Goal: Information Seeking & Learning: Learn about a topic

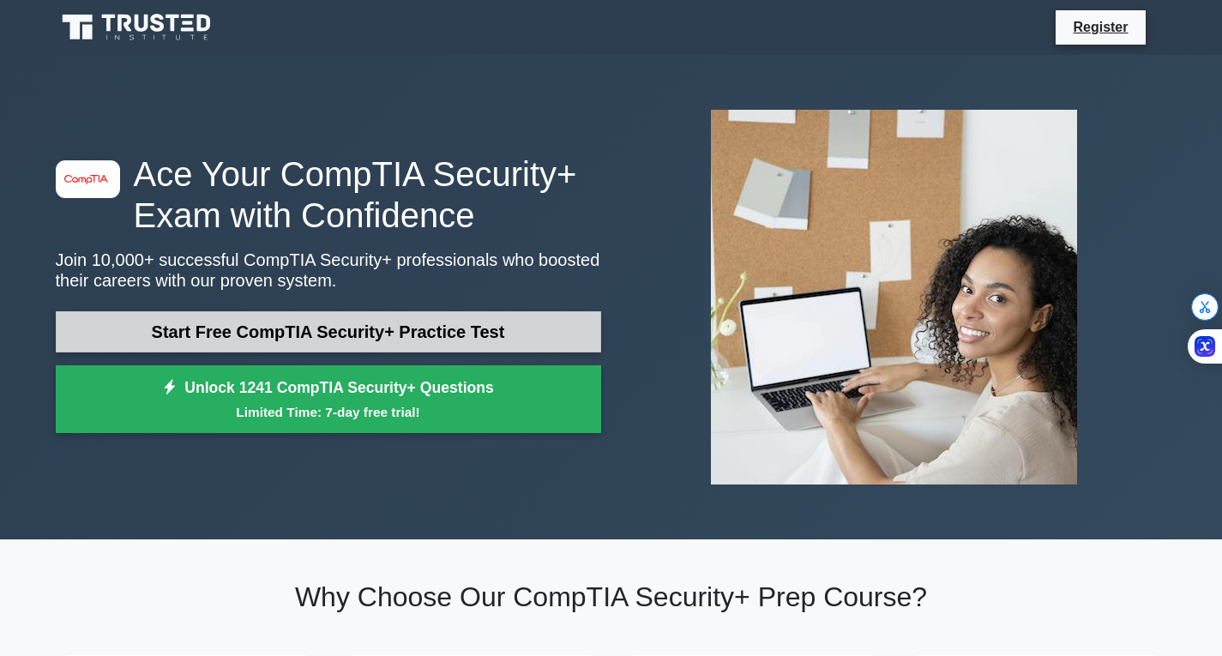
click at [355, 324] on link "Start Free CompTIA Security+ Practice Test" at bounding box center [328, 331] width 545 height 41
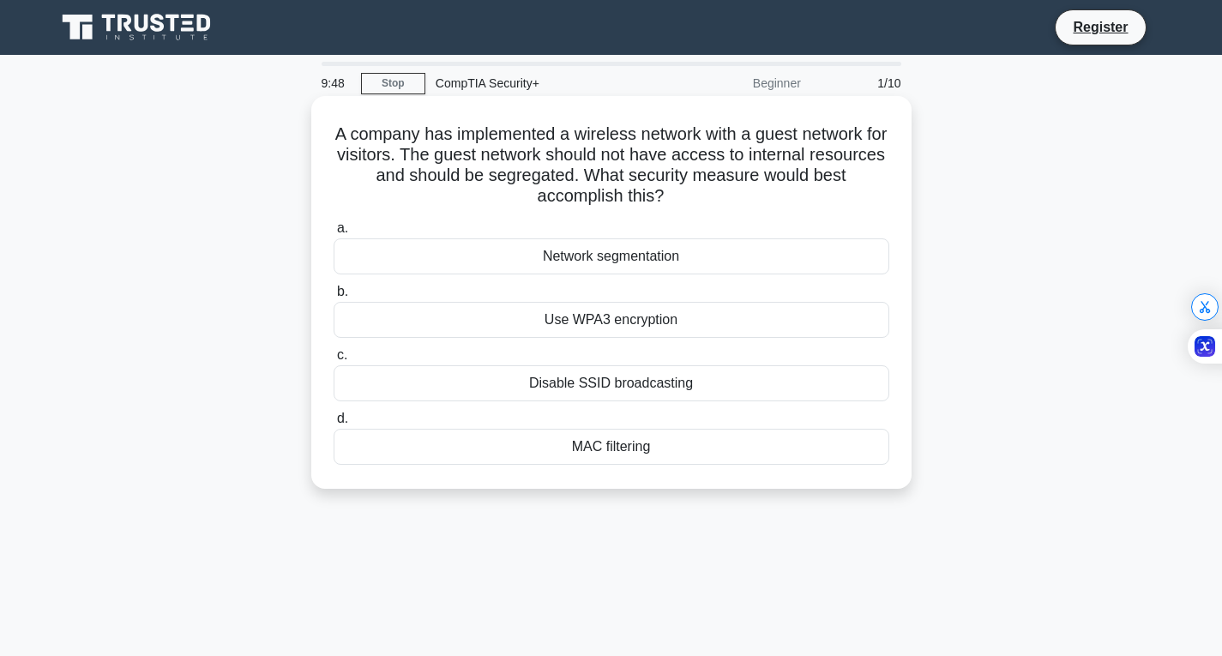
click at [620, 248] on div "Network segmentation" at bounding box center [612, 256] width 556 height 36
click at [334, 234] on input "a. Network segmentation" at bounding box center [334, 228] width 0 height 11
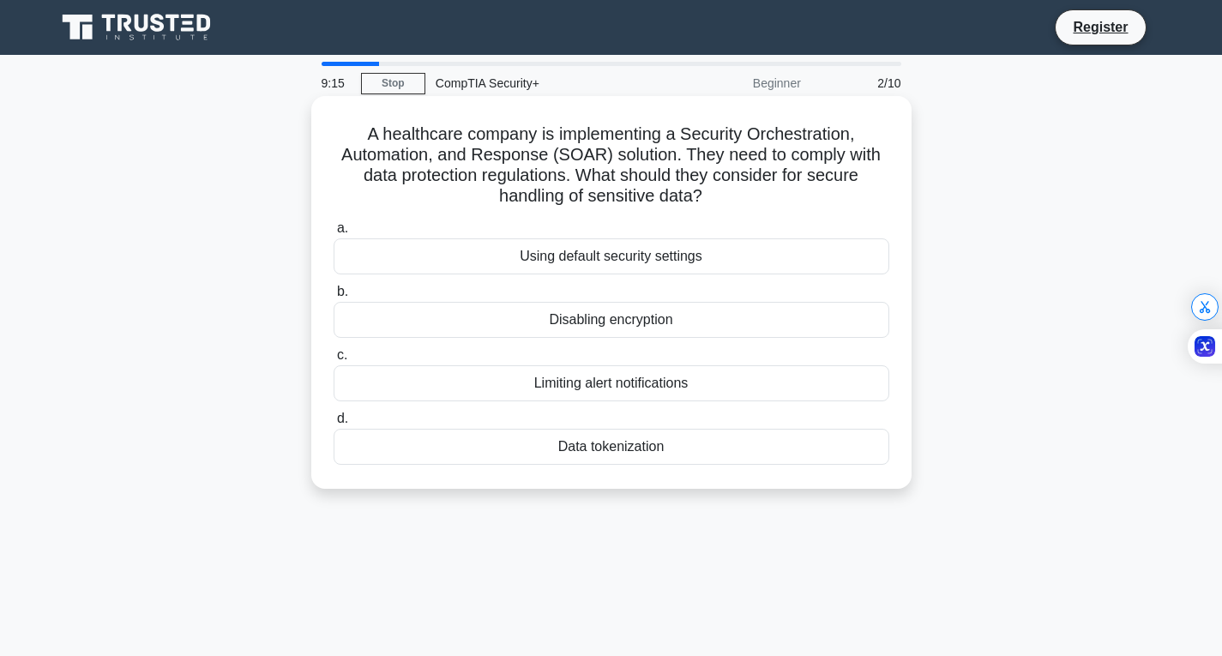
click at [564, 455] on div "Data tokenization" at bounding box center [612, 447] width 556 height 36
click at [334, 424] on input "d. Data tokenization" at bounding box center [334, 418] width 0 height 11
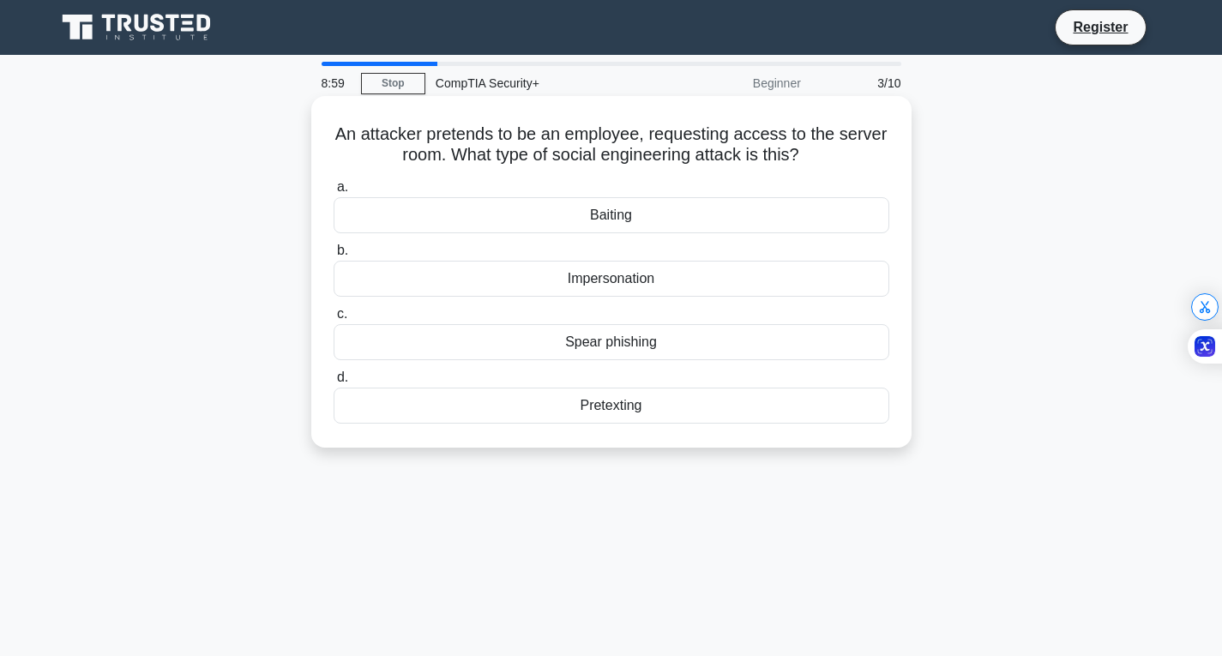
click at [654, 285] on div "Impersonation" at bounding box center [612, 279] width 556 height 36
click at [334, 256] on input "b. Impersonation" at bounding box center [334, 250] width 0 height 11
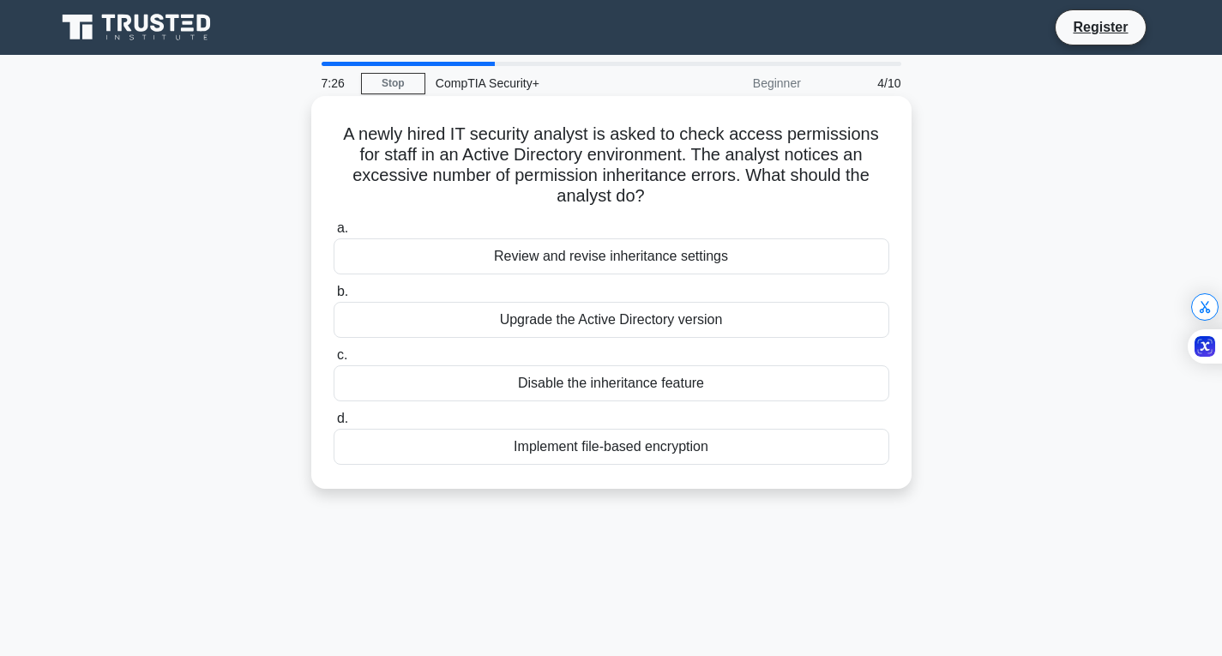
click at [644, 398] on div "a. Review and revise inheritance settings b. Upgrade the Active Directory versi…" at bounding box center [611, 341] width 576 height 254
click at [642, 382] on div "Disable the inheritance feature" at bounding box center [612, 383] width 556 height 36
click at [334, 361] on input "c. Disable the inheritance feature" at bounding box center [334, 355] width 0 height 11
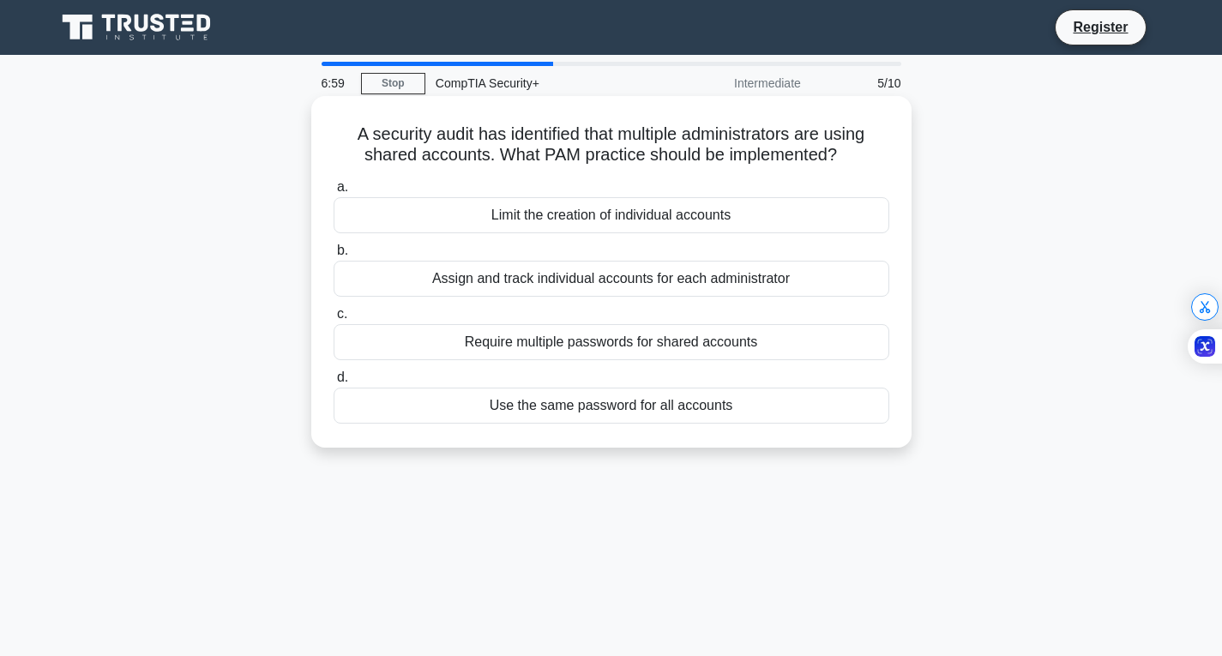
click at [576, 291] on div "Assign and track individual accounts for each administrator" at bounding box center [612, 279] width 556 height 36
click at [334, 256] on input "b. Assign and track individual accounts for each administrator" at bounding box center [334, 250] width 0 height 11
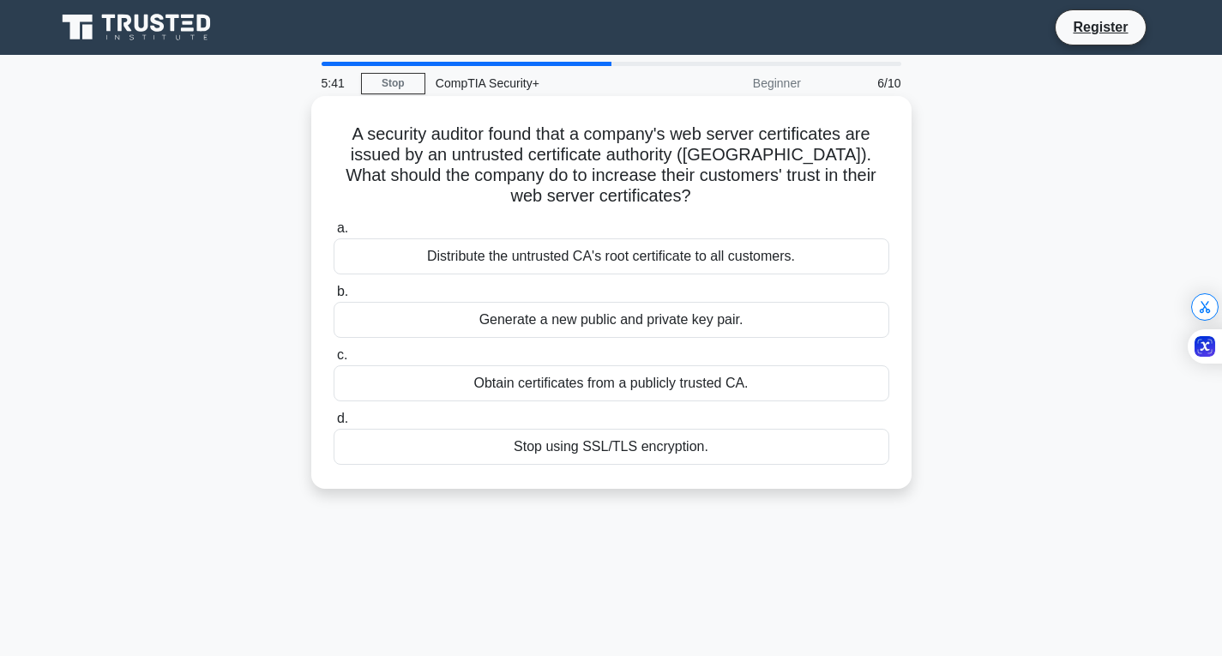
click at [605, 387] on div "Obtain certificates from a publicly trusted CA." at bounding box center [612, 383] width 556 height 36
click at [334, 361] on input "c. Obtain certificates from a publicly trusted CA." at bounding box center [334, 355] width 0 height 11
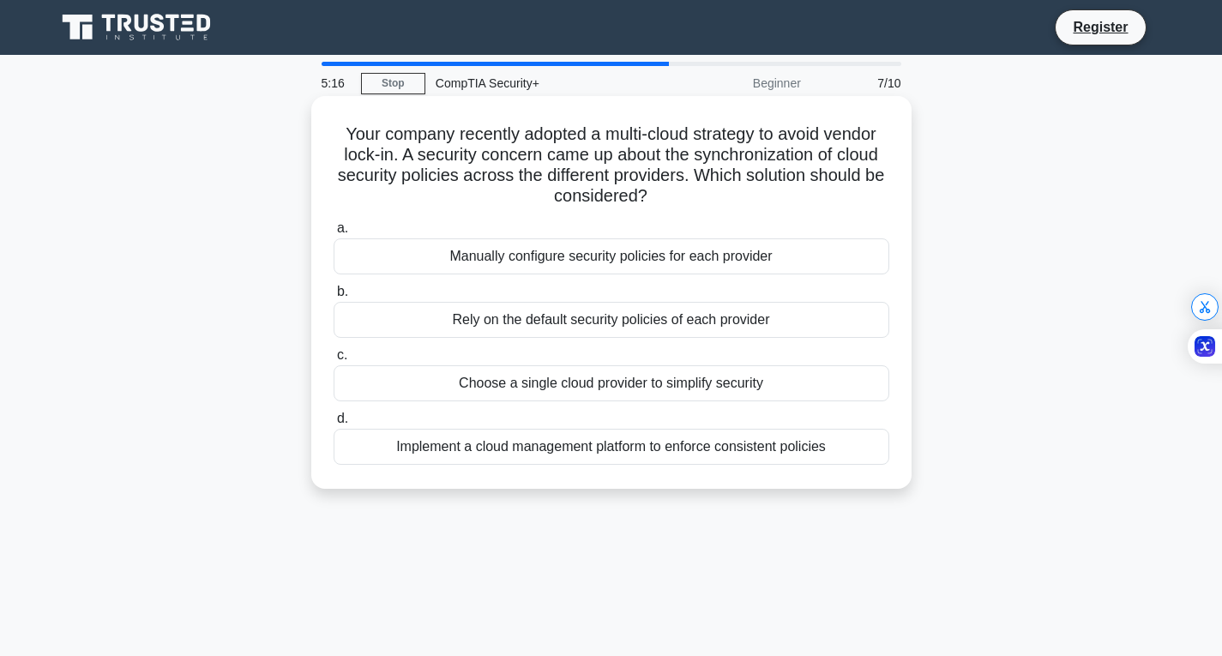
click at [575, 262] on div "Manually configure security policies for each provider" at bounding box center [612, 256] width 556 height 36
click at [334, 234] on input "a. Manually configure security policies for each provider" at bounding box center [334, 228] width 0 height 11
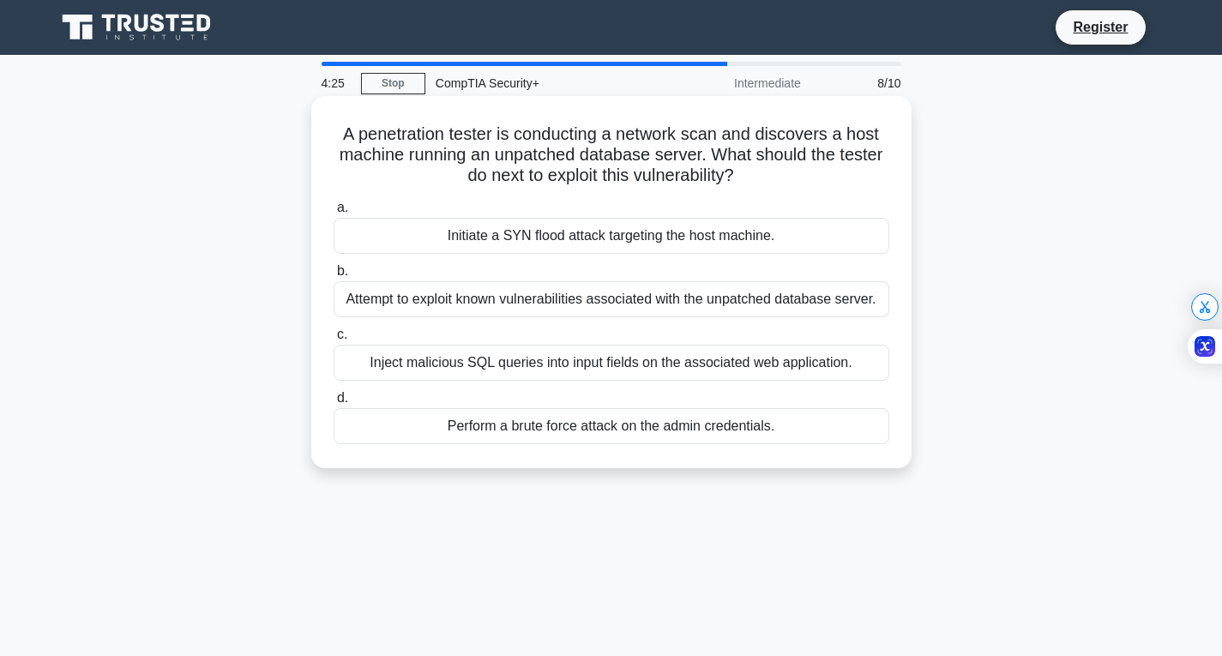
click at [547, 233] on div "Initiate a SYN flood attack targeting the host machine." at bounding box center [612, 236] width 556 height 36
click at [334, 214] on input "a. Initiate a SYN flood attack targeting the host machine." at bounding box center [334, 207] width 0 height 11
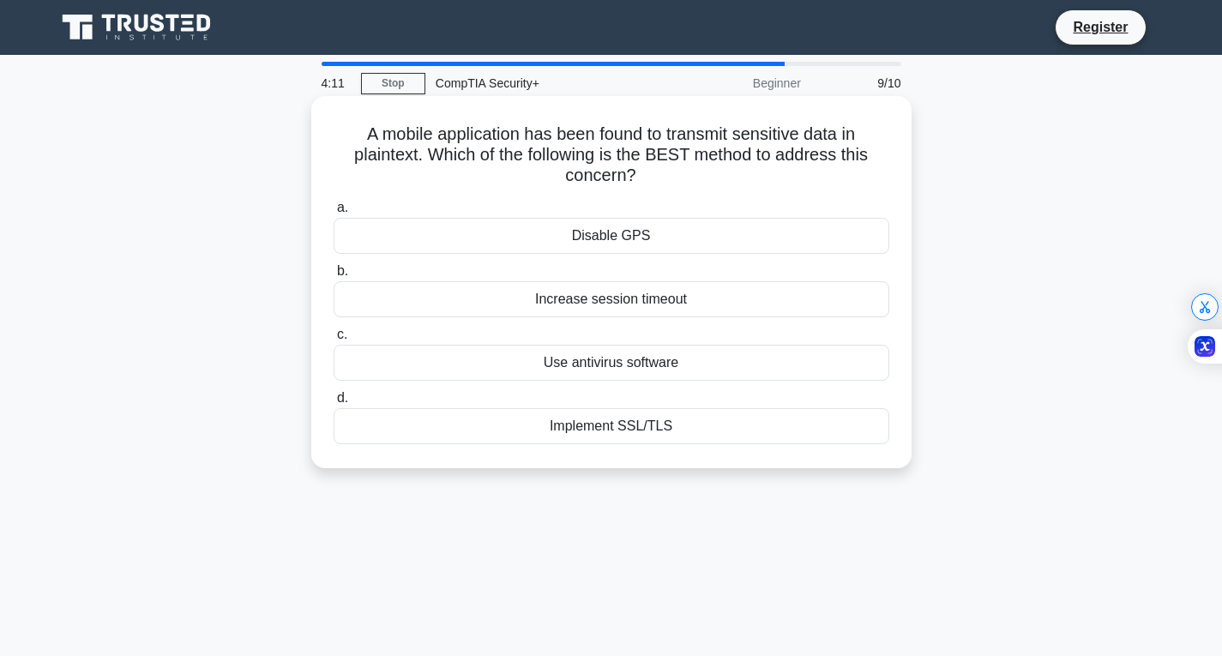
click at [602, 431] on div "Implement SSL/TLS" at bounding box center [612, 426] width 556 height 36
click at [334, 404] on input "d. Implement SSL/TLS" at bounding box center [334, 398] width 0 height 11
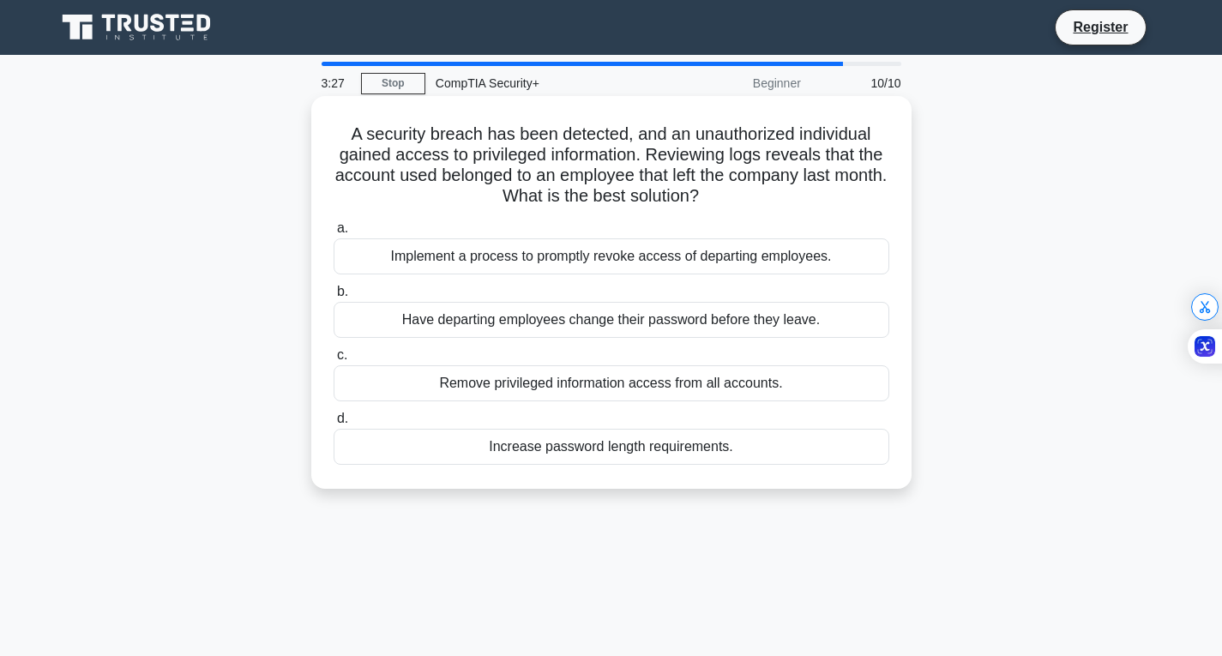
click at [520, 253] on div "Implement a process to promptly revoke access of departing employees." at bounding box center [612, 256] width 556 height 36
click at [334, 234] on input "a. Implement a process to promptly revoke access of departing employees." at bounding box center [334, 228] width 0 height 11
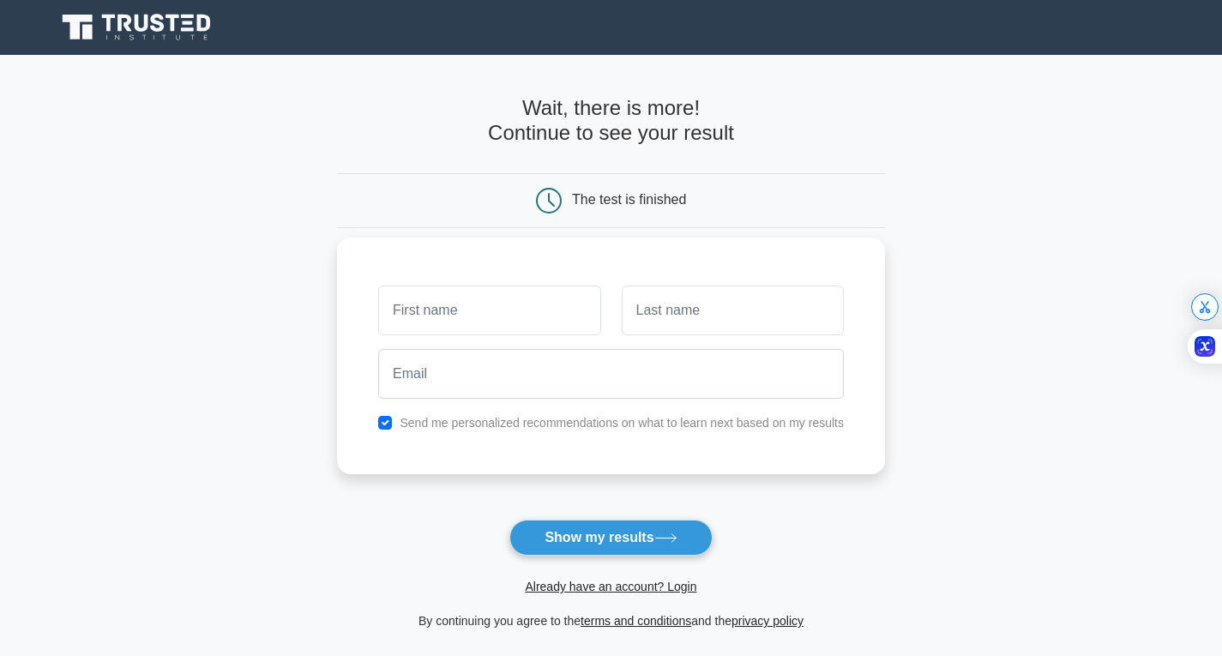
click at [488, 316] on input "text" at bounding box center [489, 311] width 222 height 50
click at [509, 313] on input "text" at bounding box center [489, 311] width 222 height 50
click at [572, 306] on input "text" at bounding box center [489, 311] width 222 height 50
click at [538, 310] on input "t" at bounding box center [489, 311] width 222 height 50
drag, startPoint x: 337, startPoint y: 325, endPoint x: 346, endPoint y: 313, distance: 14.8
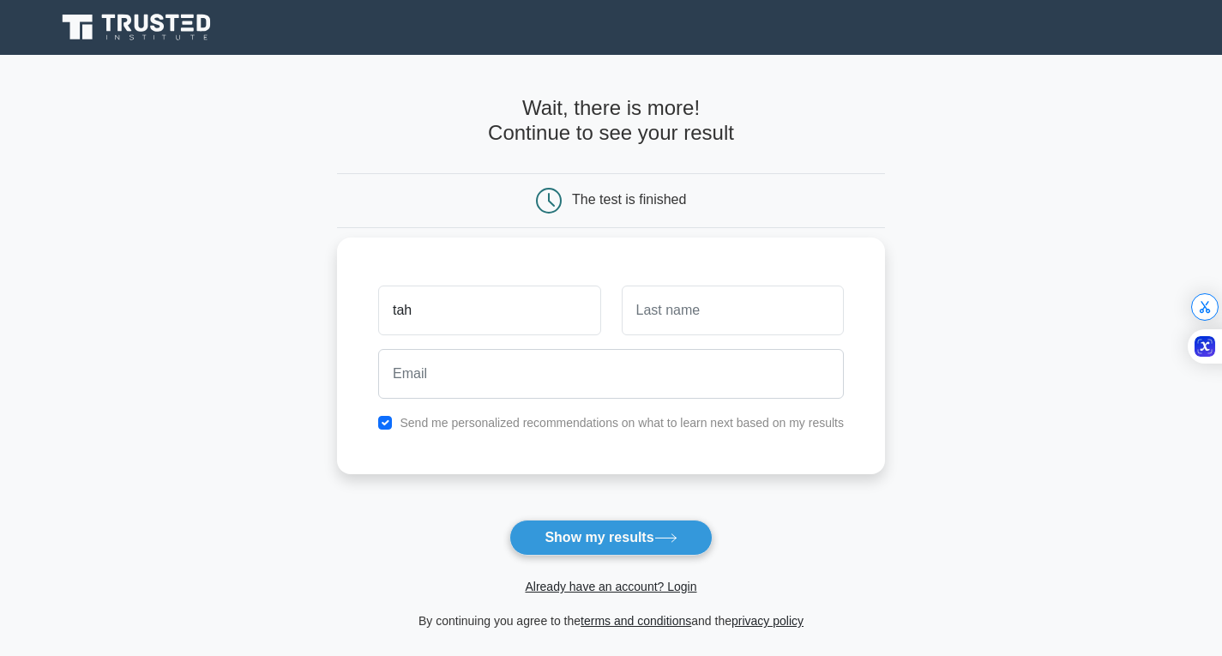
click at [341, 318] on div "tah Send me personalized recommendations on what to learn next based on my resu…" at bounding box center [611, 356] width 548 height 237
type input "tajh"
click at [681, 312] on input "text" at bounding box center [733, 311] width 222 height 50
type input "blair"
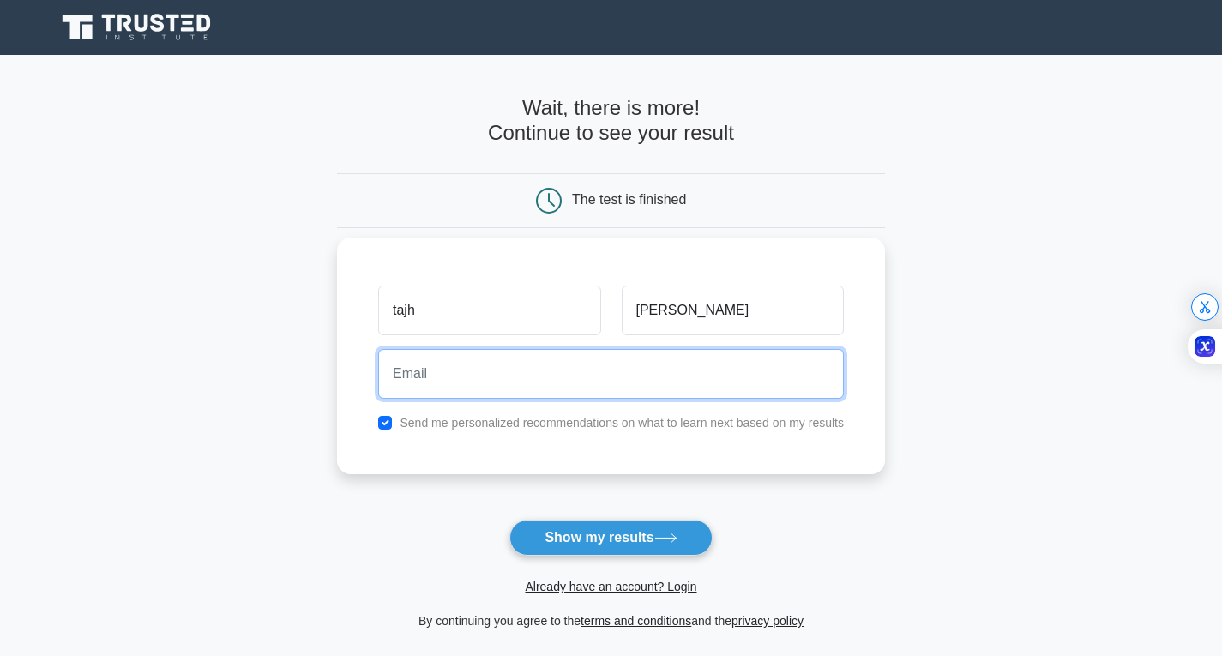
click at [455, 384] on input "email" at bounding box center [611, 374] width 466 height 50
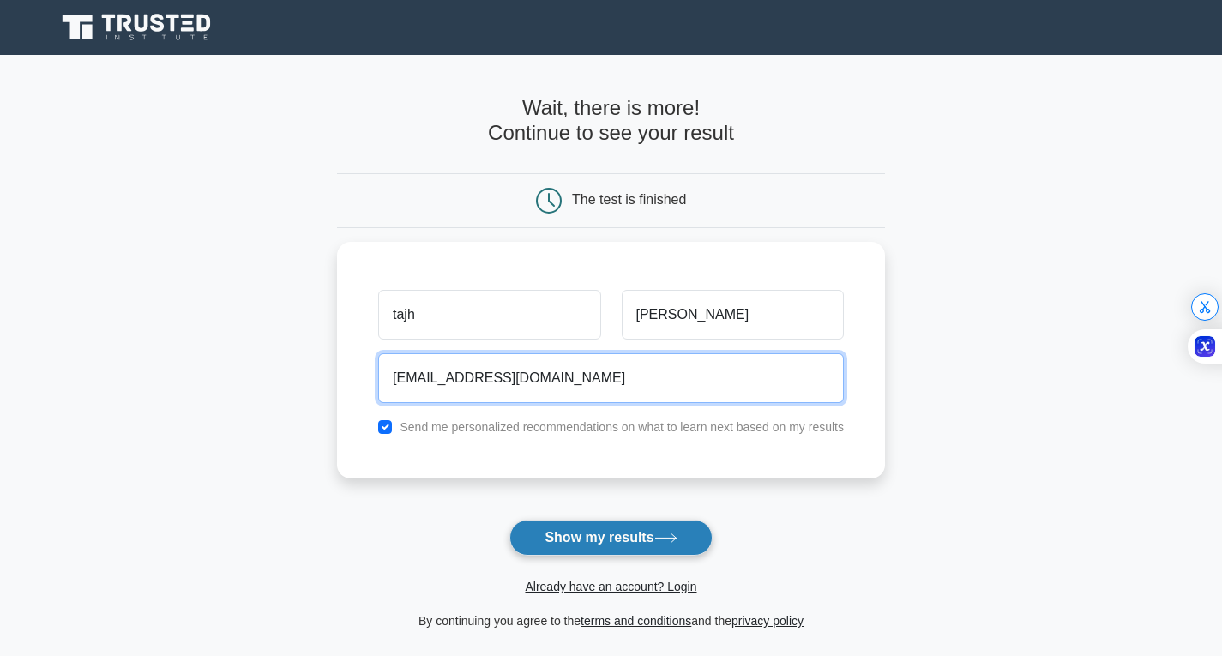
type input "tajhblair@gmail.com"
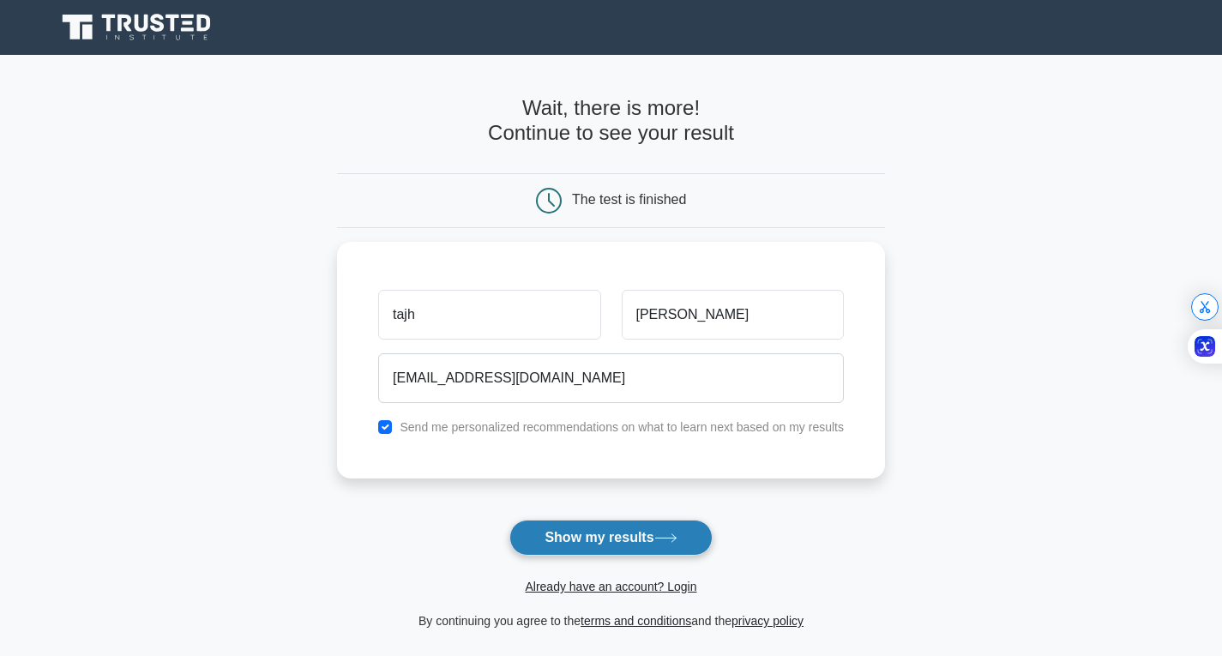
click at [622, 528] on button "Show my results" at bounding box center [610, 538] width 202 height 36
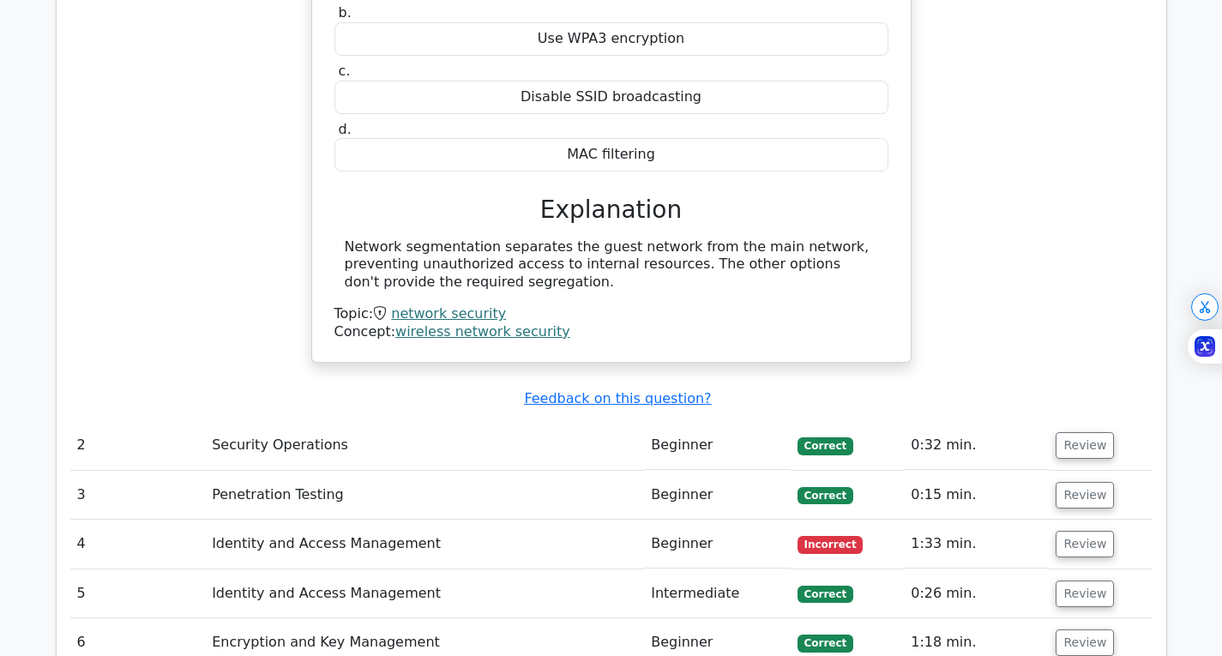
scroll to position [1715, 0]
click at [1086, 530] on button "Review" at bounding box center [1085, 543] width 58 height 27
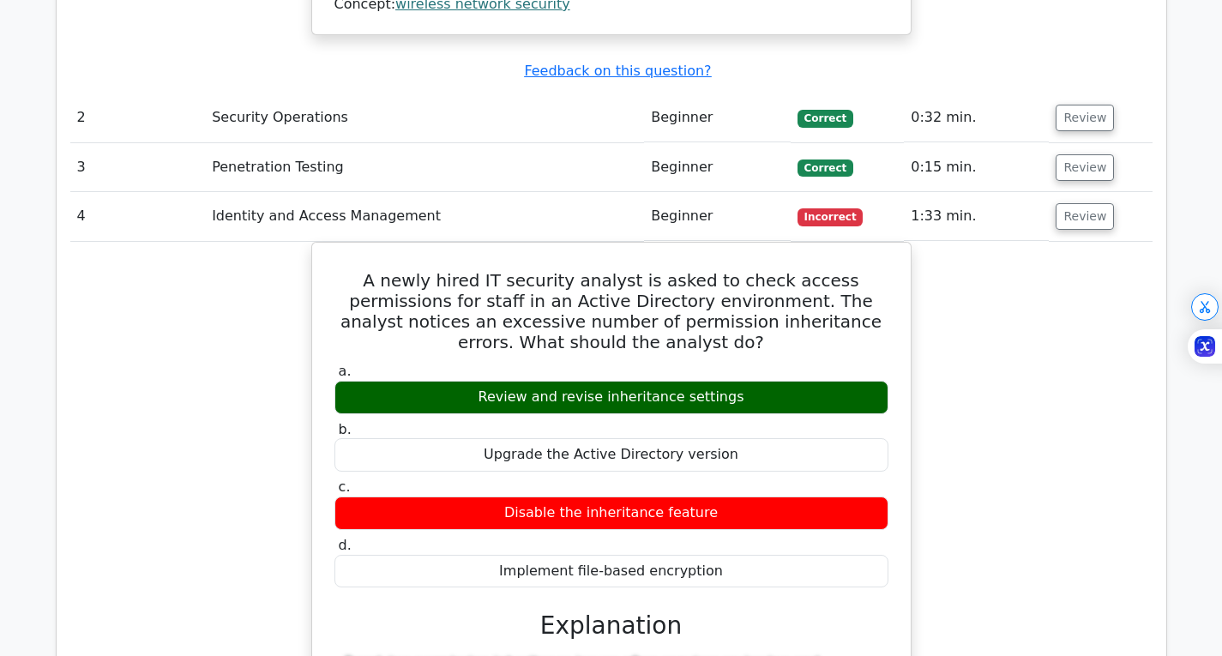
scroll to position [1858, 0]
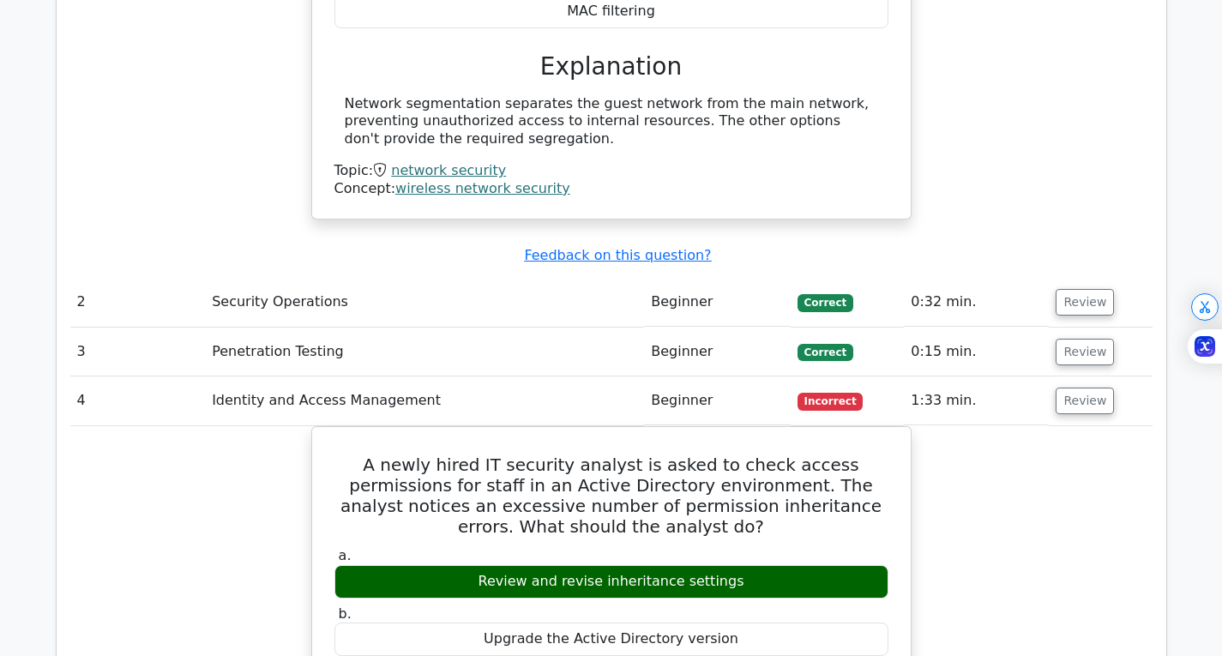
click at [1089, 376] on td "Review" at bounding box center [1100, 400] width 103 height 49
click at [1083, 388] on button "Review" at bounding box center [1085, 401] width 58 height 27
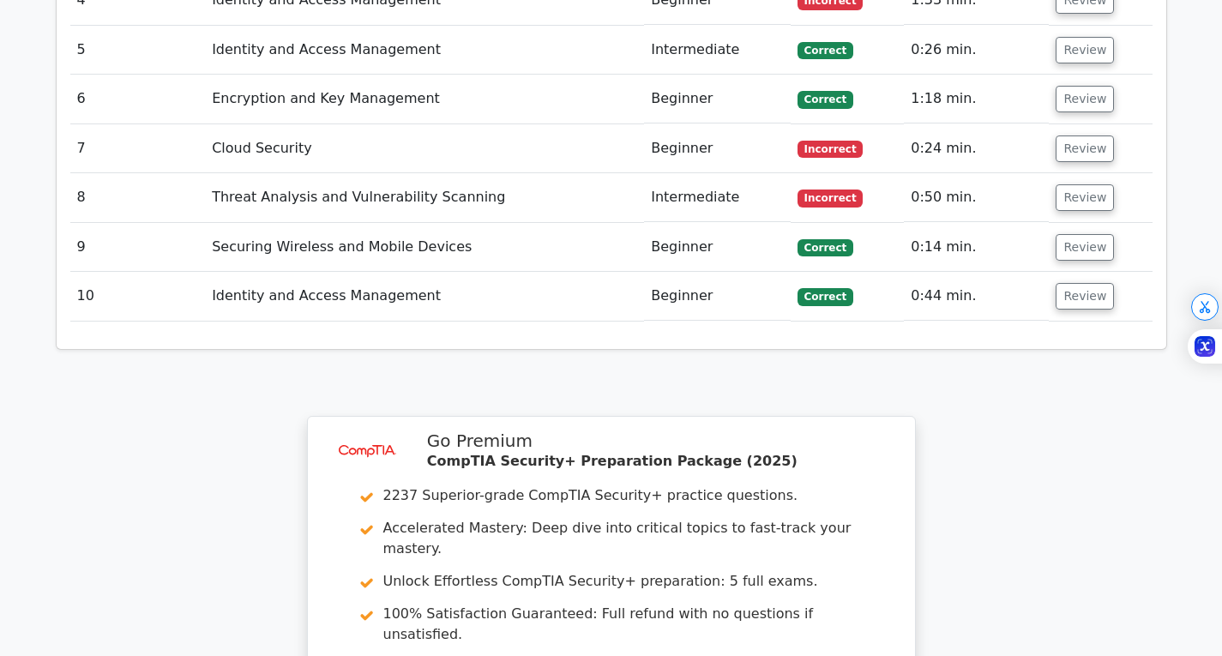
scroll to position [2001, 0]
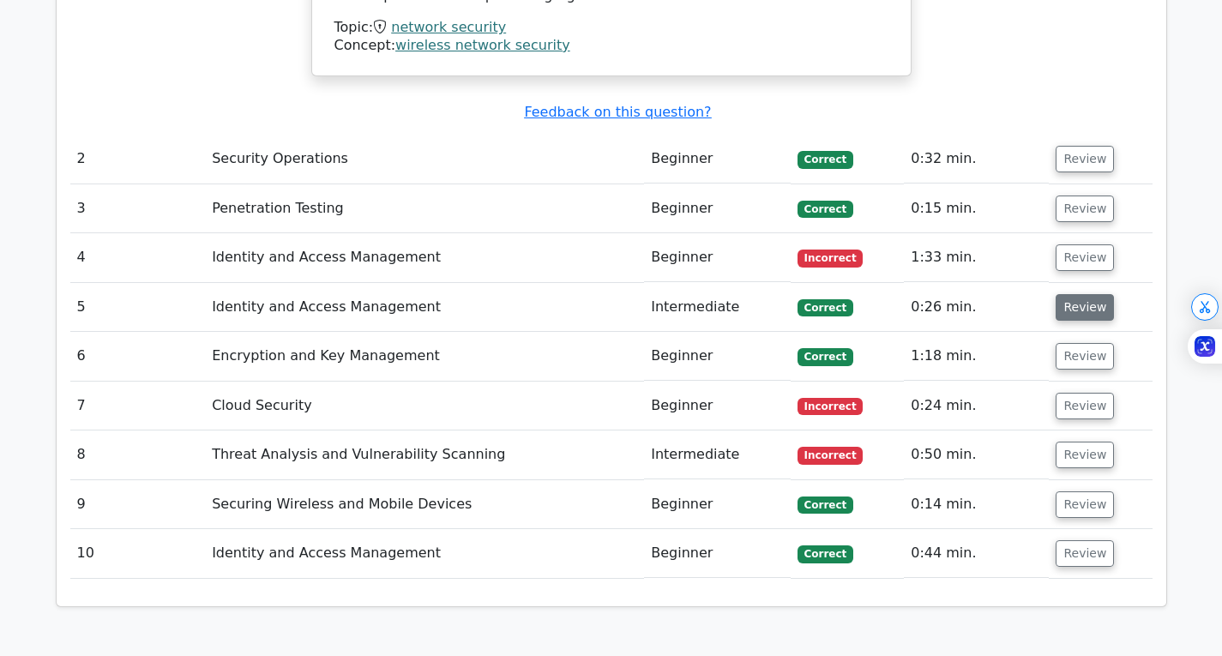
click at [1070, 294] on button "Review" at bounding box center [1085, 307] width 58 height 27
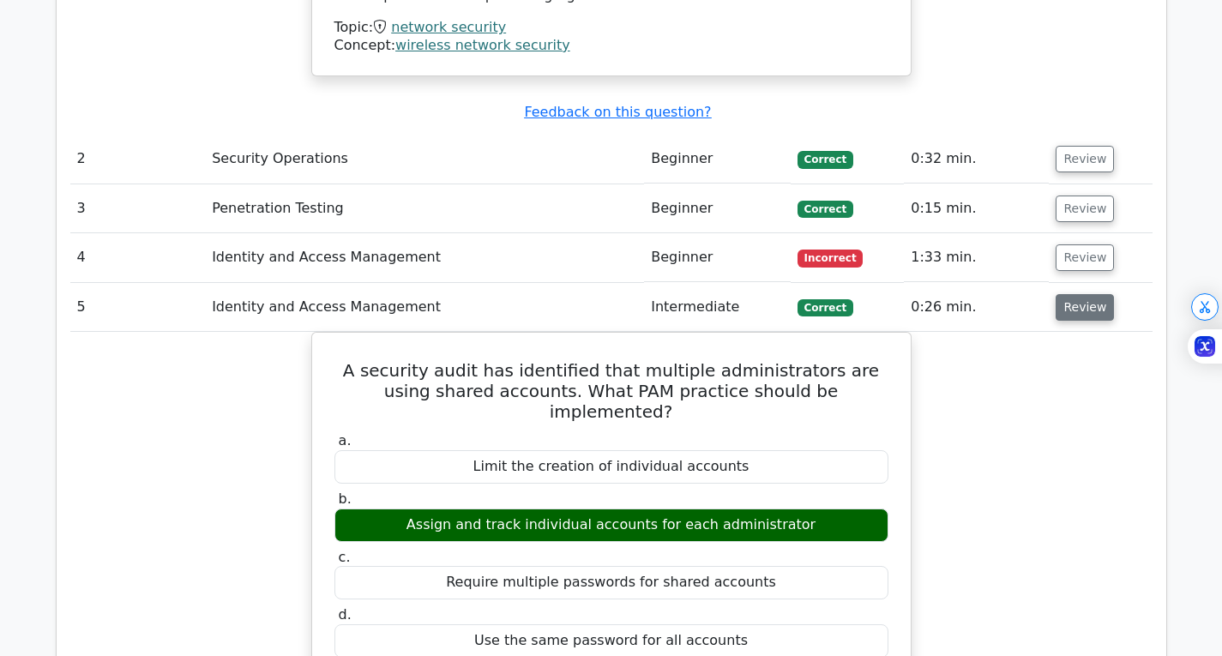
click at [1069, 294] on button "Review" at bounding box center [1085, 307] width 58 height 27
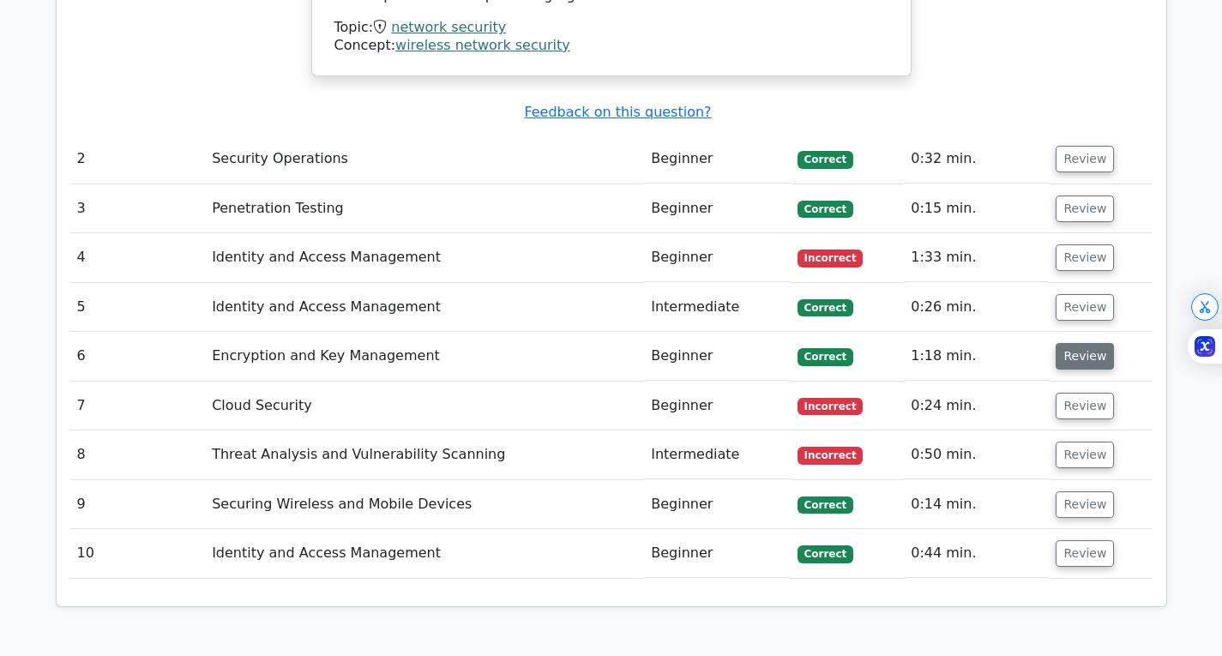
click at [1078, 343] on button "Review" at bounding box center [1085, 356] width 58 height 27
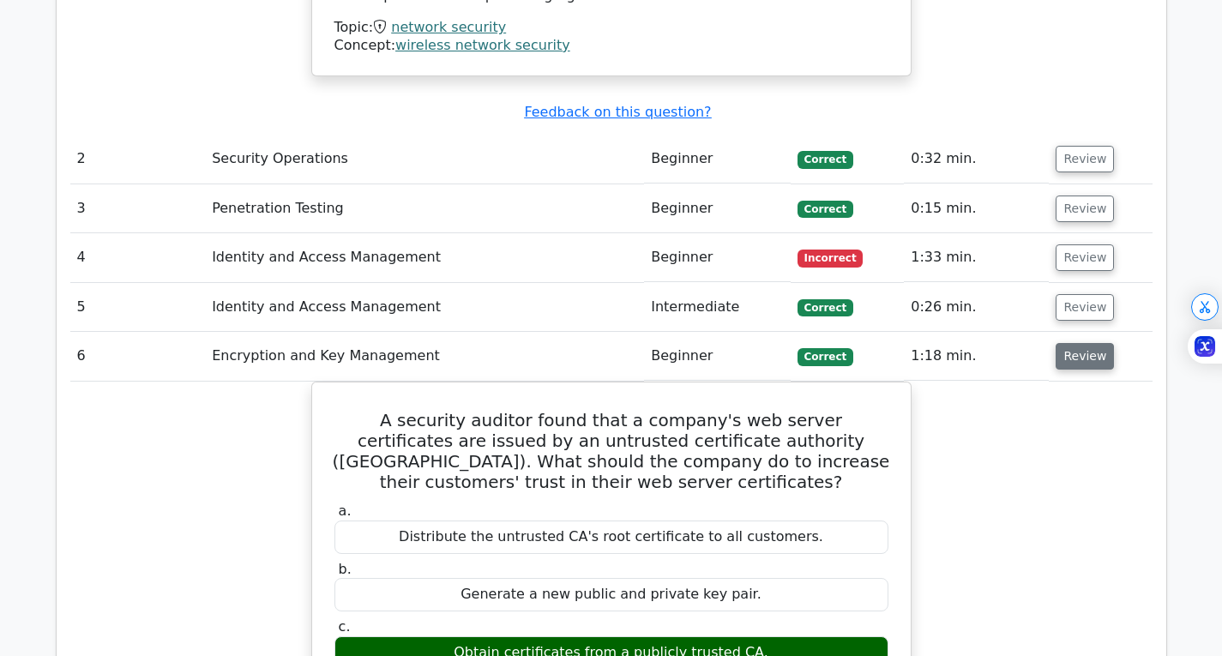
click at [1094, 343] on button "Review" at bounding box center [1085, 356] width 58 height 27
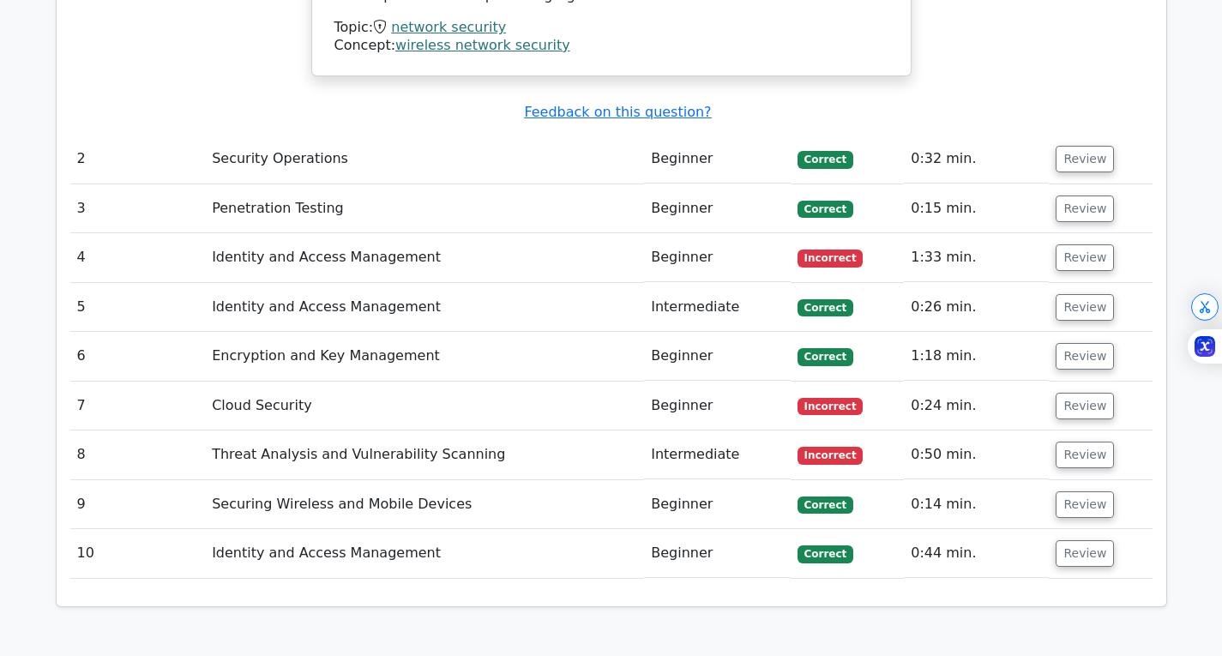
click at [1110, 382] on td "Review" at bounding box center [1100, 406] width 103 height 49
click at [1079, 393] on button "Review" at bounding box center [1085, 406] width 58 height 27
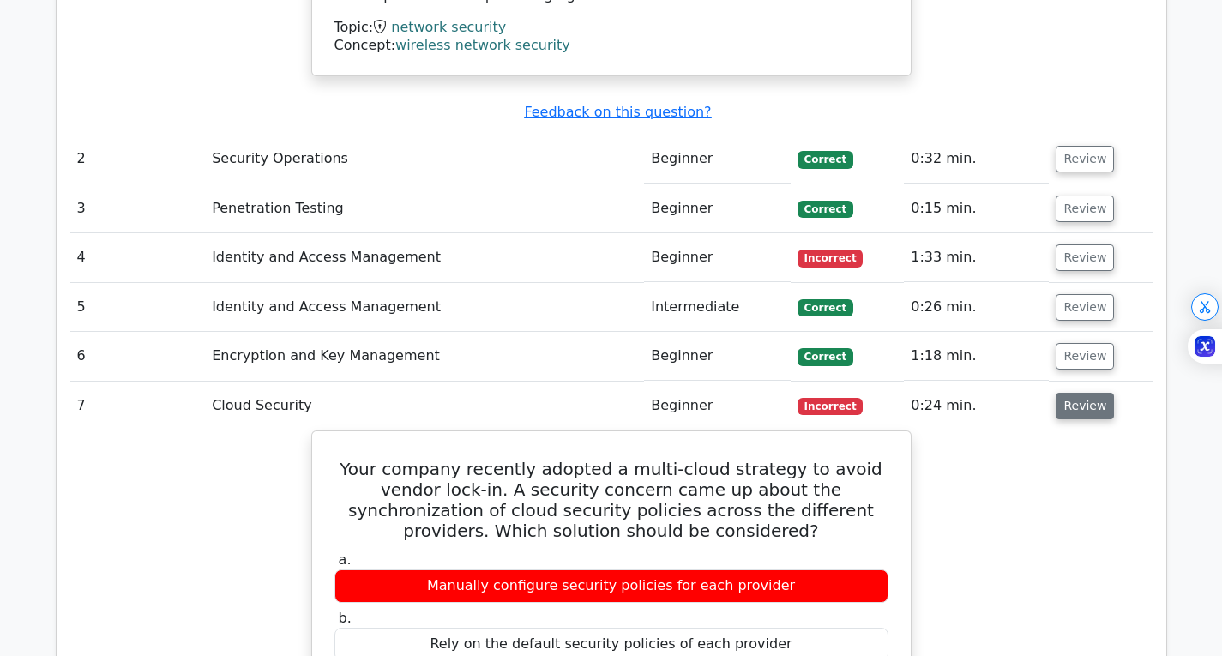
click at [1079, 393] on button "Review" at bounding box center [1085, 406] width 58 height 27
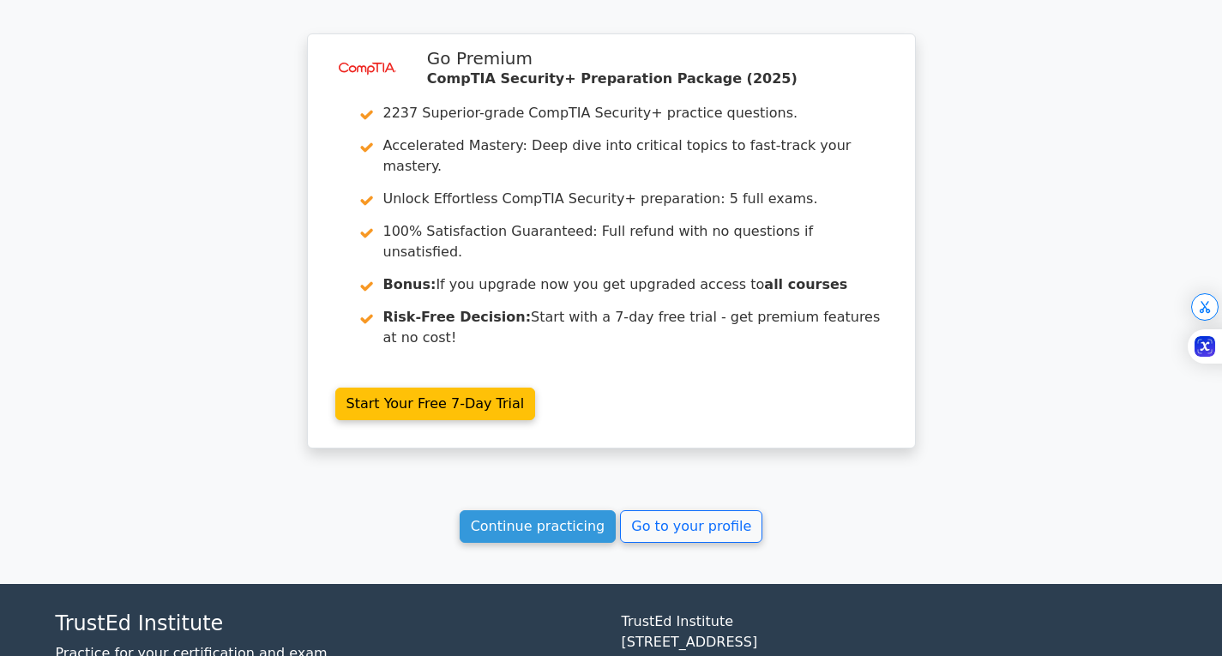
scroll to position [2661, 0]
